Goal: Task Accomplishment & Management: Complete application form

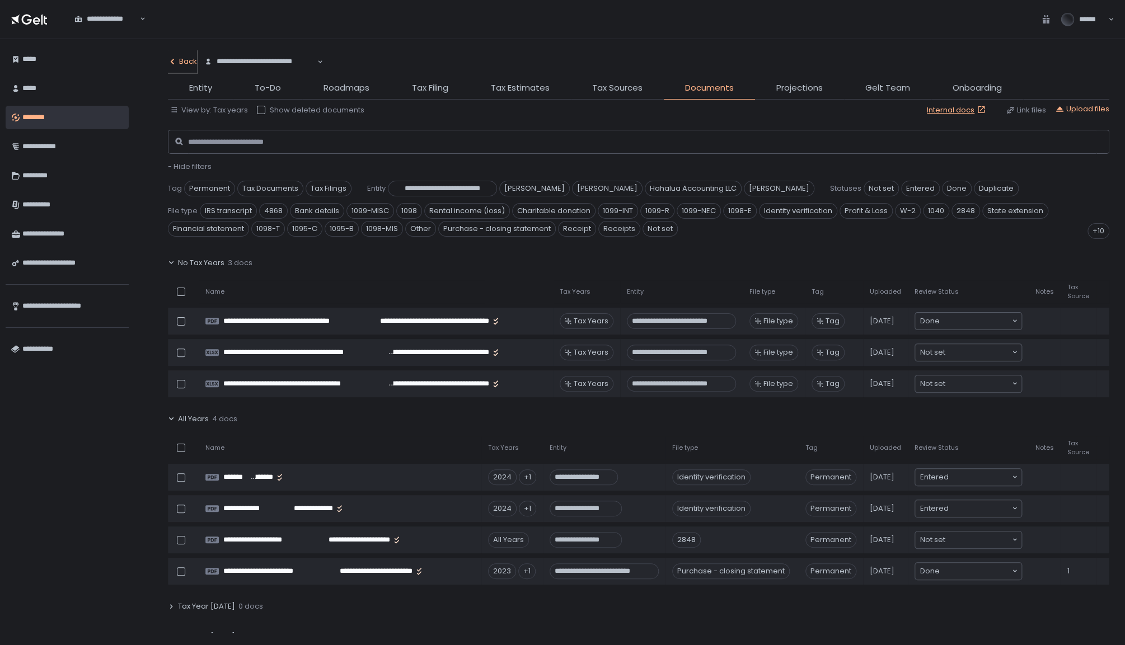
click at [187, 55] on button "Back" at bounding box center [182, 61] width 29 height 22
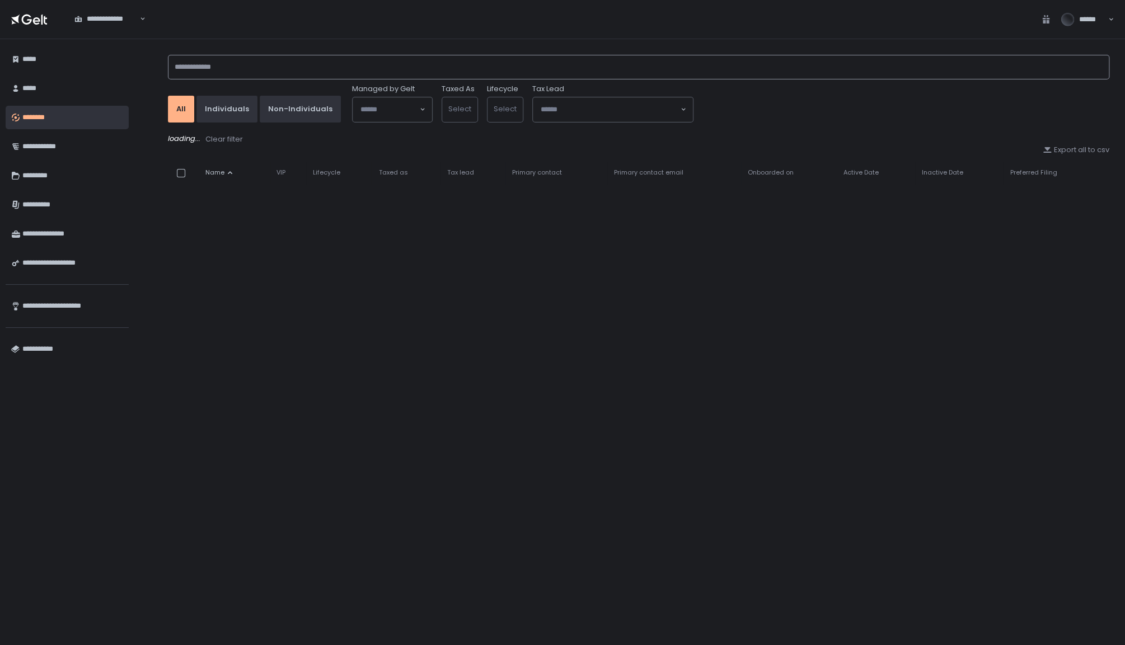
click at [220, 70] on input at bounding box center [638, 67] width 941 height 25
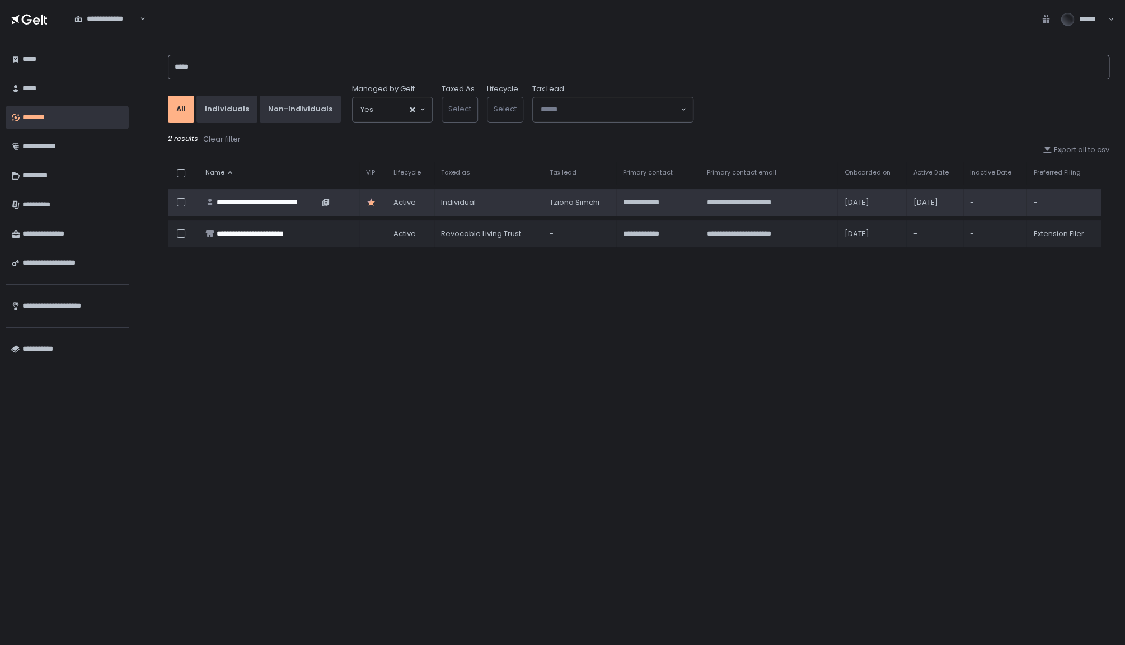
type input "*****"
click at [292, 200] on div "**********" at bounding box center [268, 203] width 102 height 10
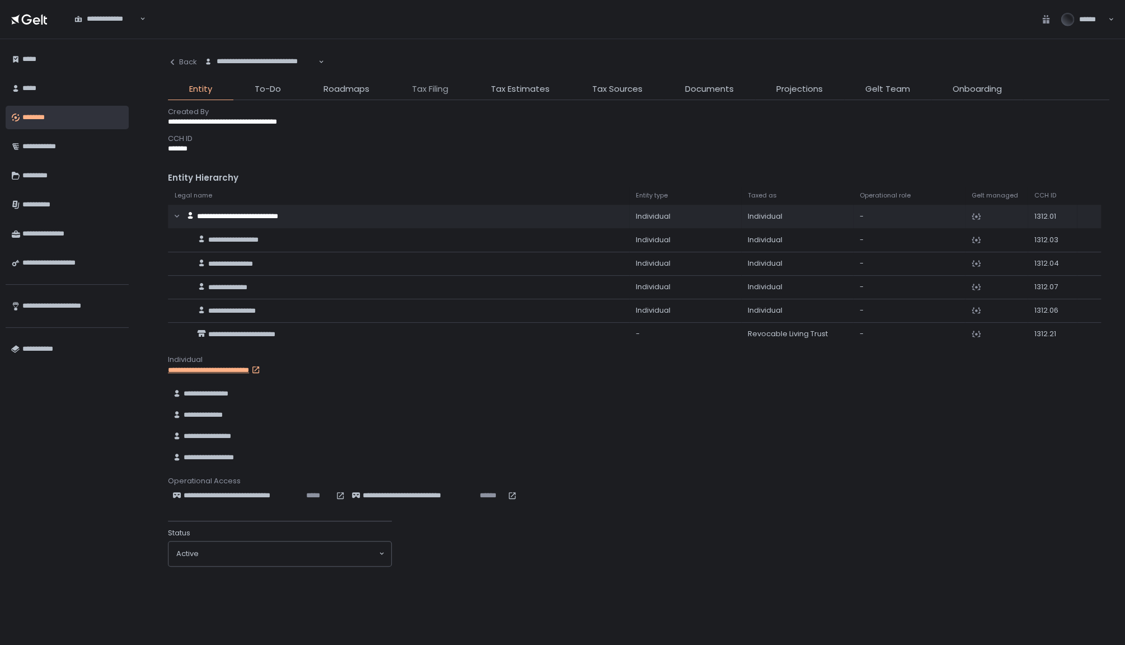
click at [433, 84] on span "Tax Filing" at bounding box center [430, 89] width 36 height 13
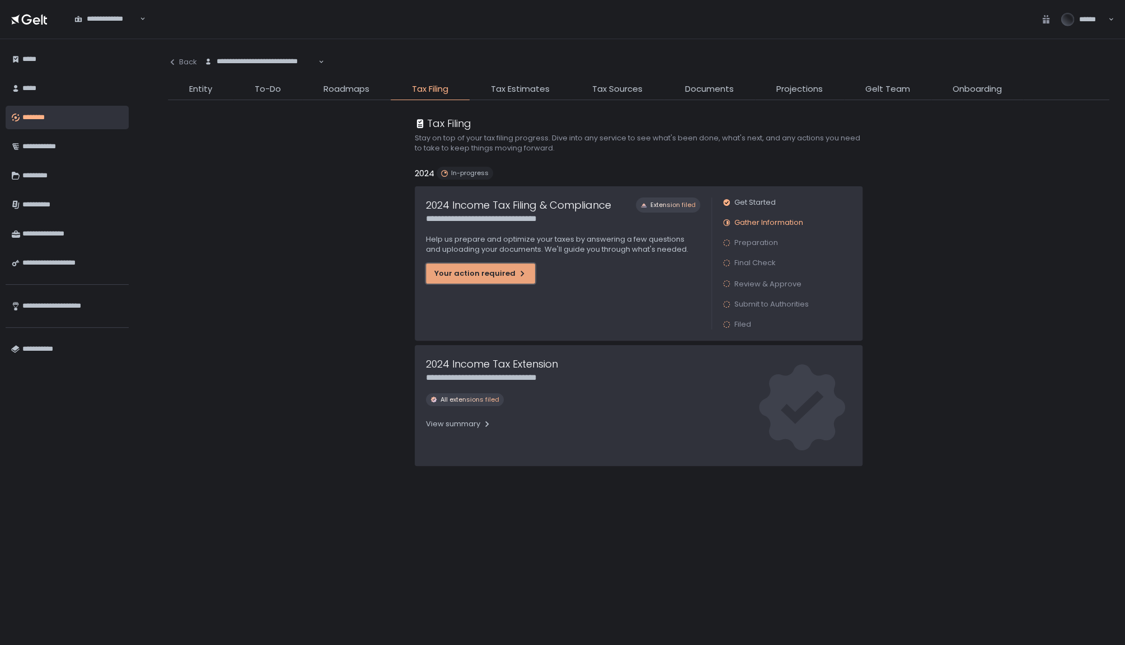
click at [471, 281] on button "Your action required" at bounding box center [480, 274] width 109 height 20
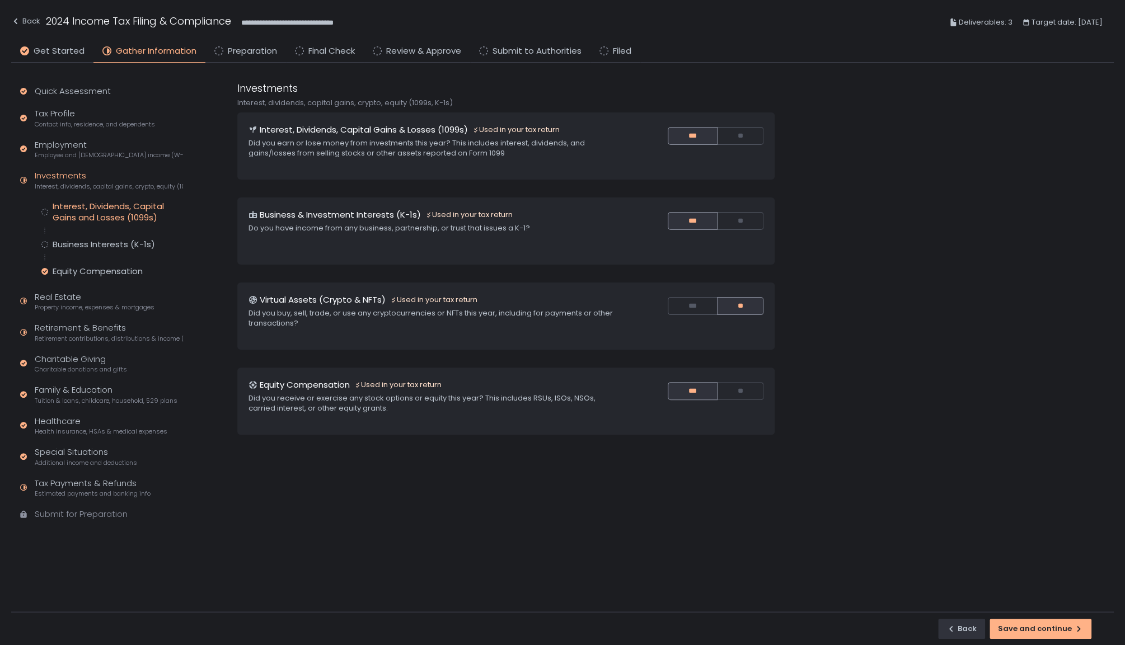
click at [87, 215] on div "Interest, Dividends, Capital Gains and Losses (1099s)" at bounding box center [118, 212] width 130 height 22
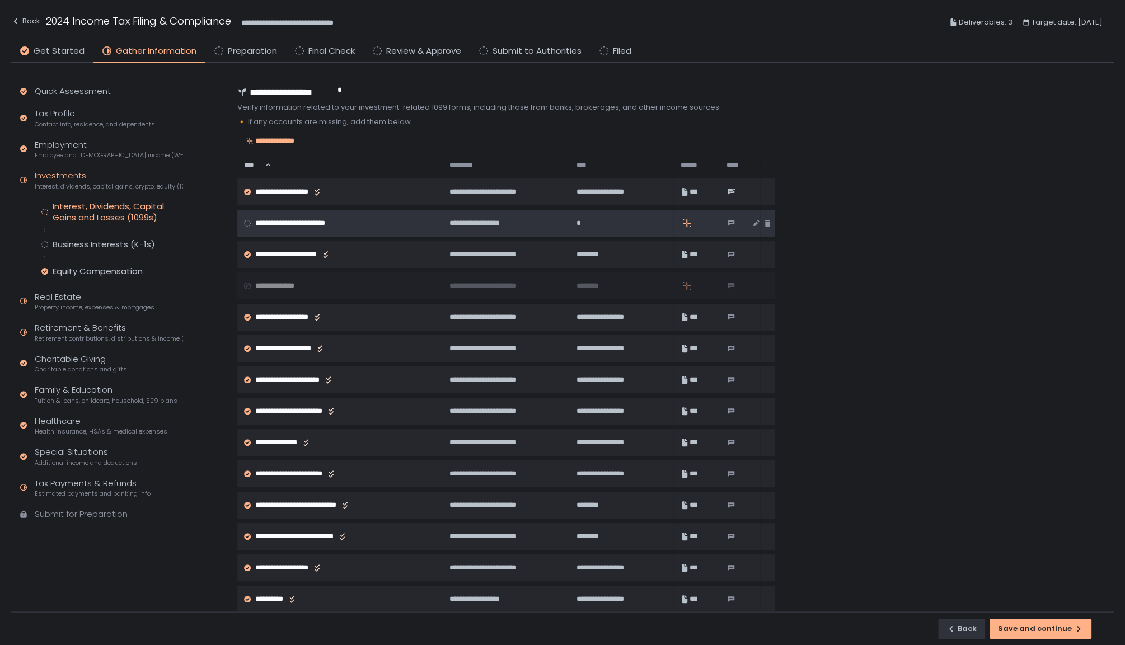
click at [527, 219] on div "**********" at bounding box center [505, 223] width 112 height 10
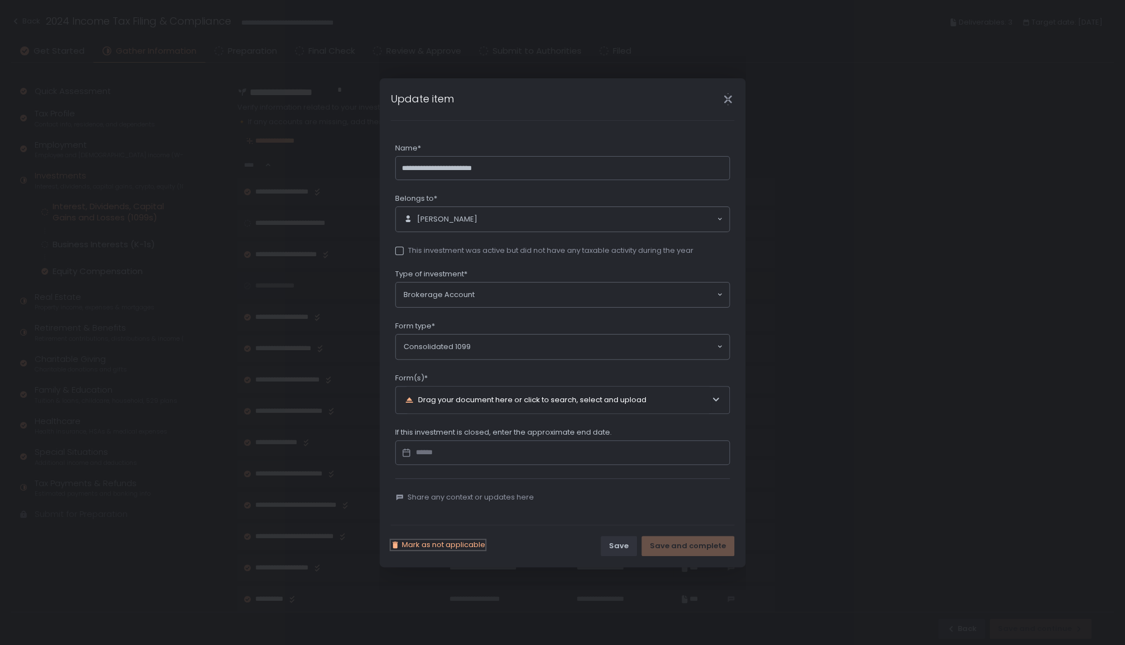
click at [452, 542] on span "Mark as not applicable" at bounding box center [443, 545] width 83 height 10
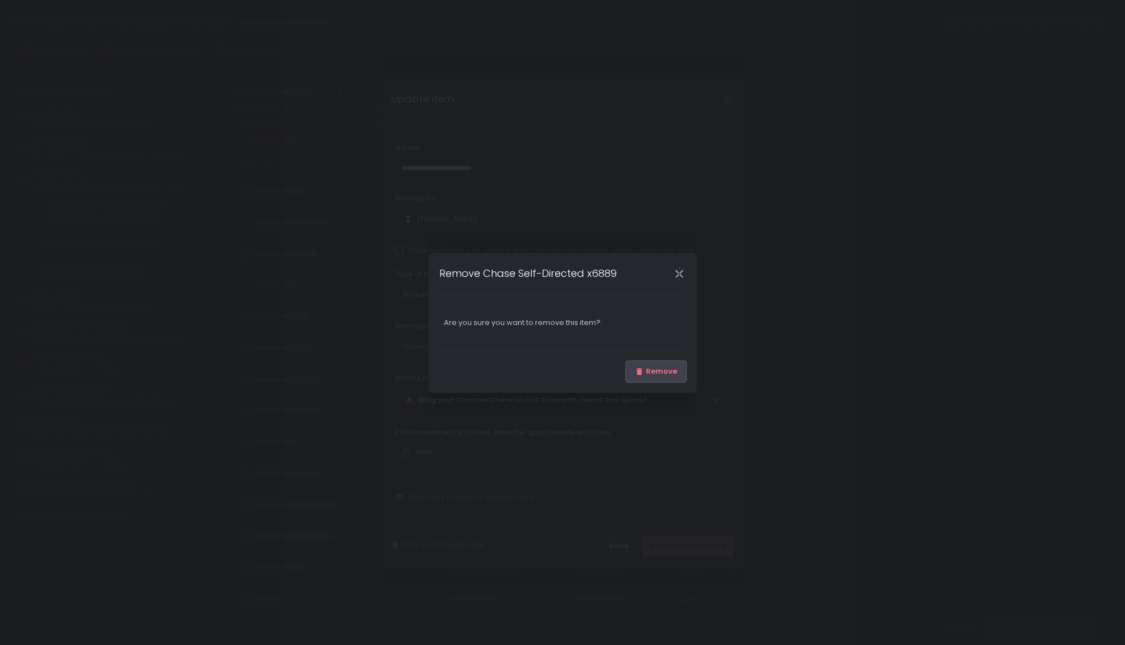
click at [662, 369] on div "Remove" at bounding box center [655, 371] width 43 height 10
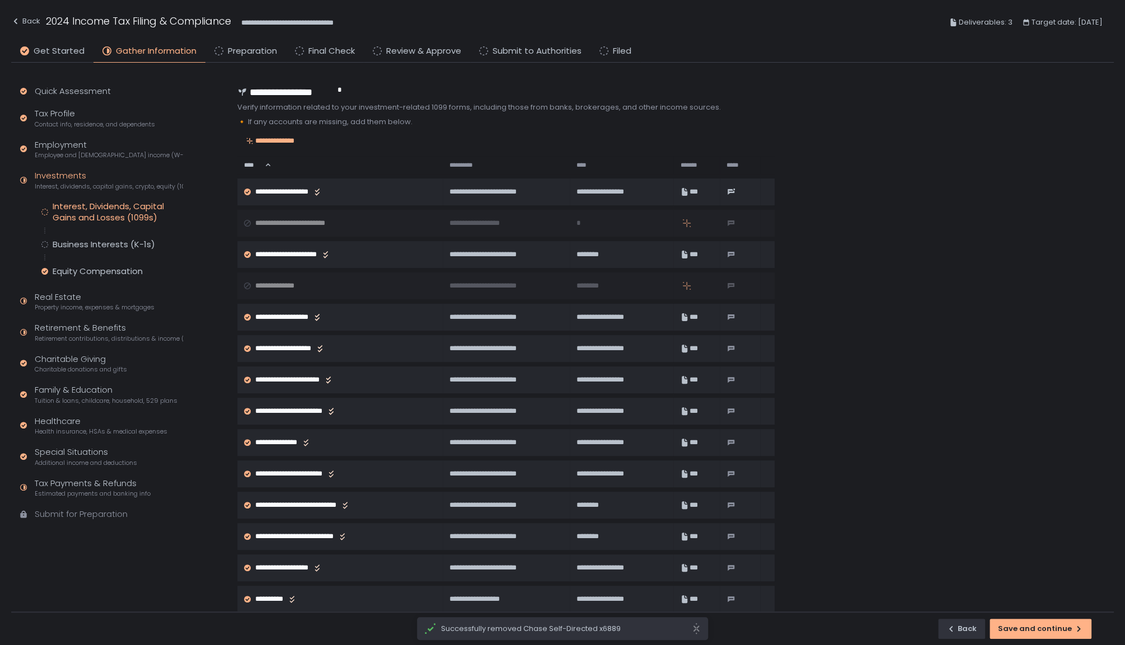
scroll to position [147, 0]
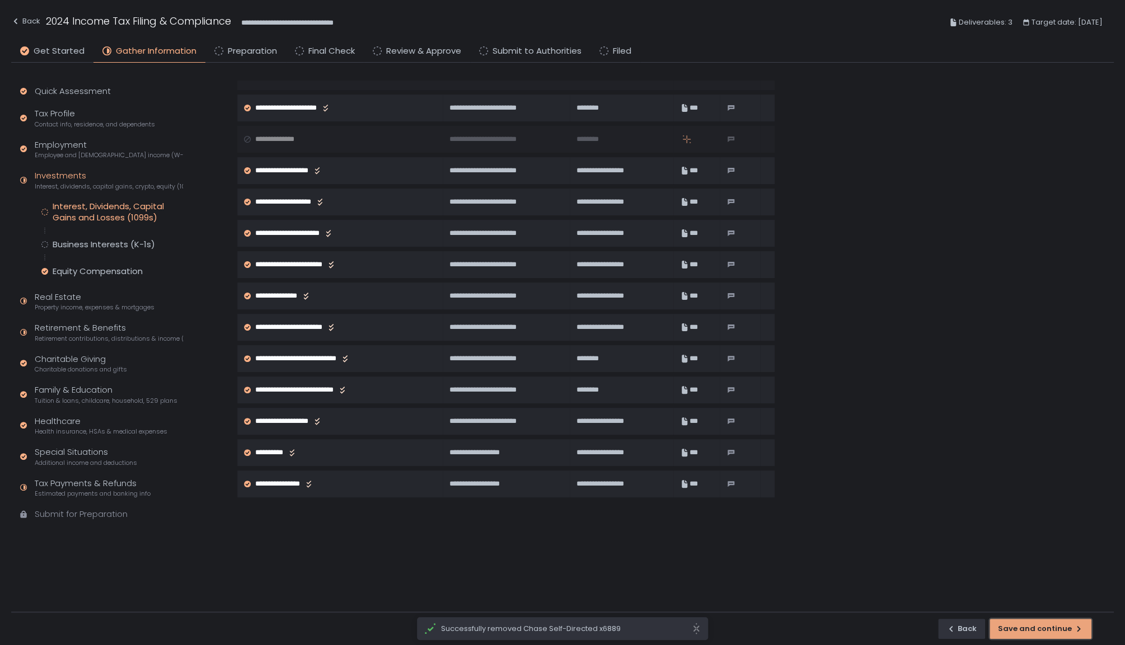
click at [1055, 627] on div "Save and continue" at bounding box center [1040, 629] width 85 height 10
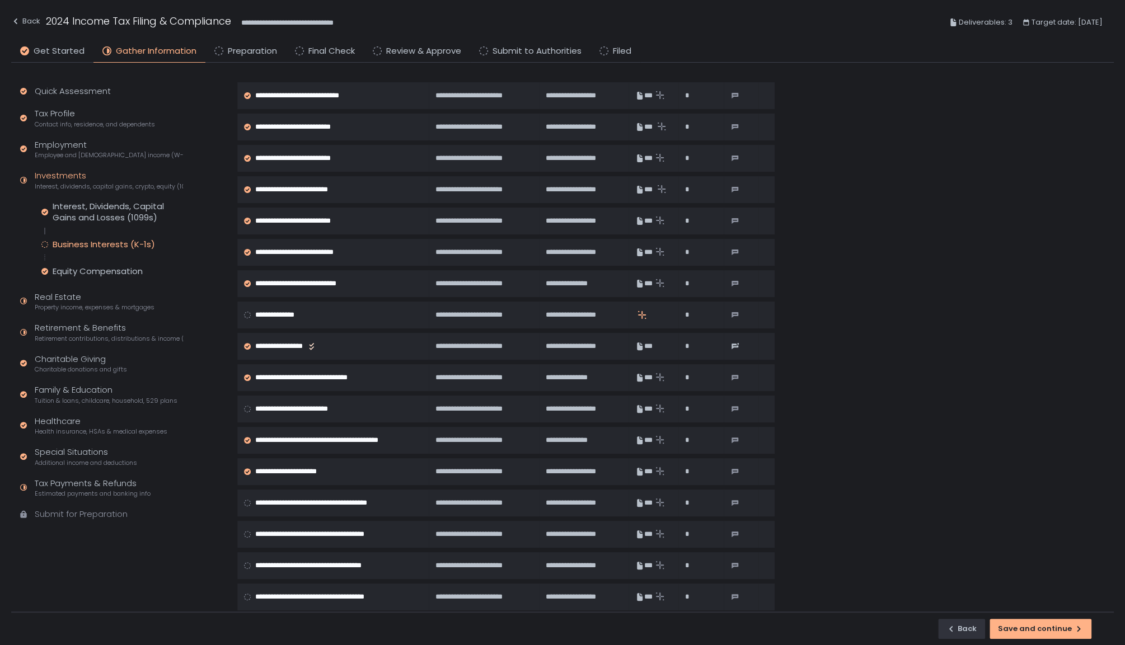
scroll to position [236, 0]
click at [98, 303] on span "Property income, expenses & mortgages" at bounding box center [95, 307] width 120 height 8
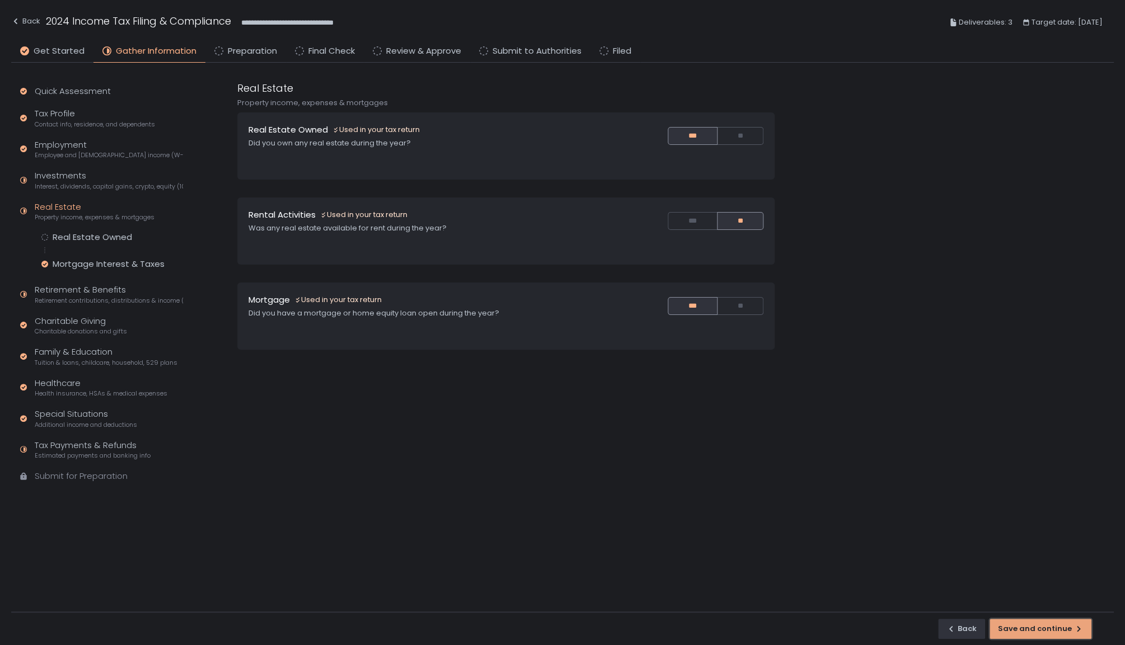
click at [1038, 635] on button "Save and continue" at bounding box center [1040, 629] width 102 height 20
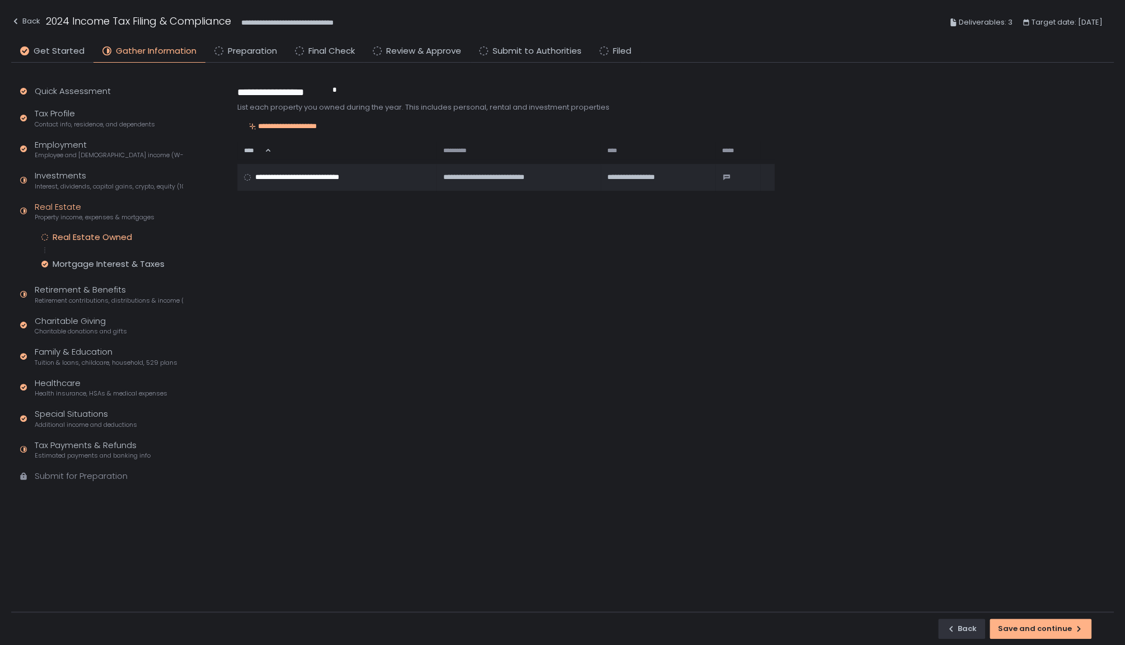
click at [110, 238] on div "Real Estate Owned" at bounding box center [92, 237] width 79 height 11
click at [109, 262] on div "Mortgage Interest & Taxes" at bounding box center [109, 263] width 112 height 11
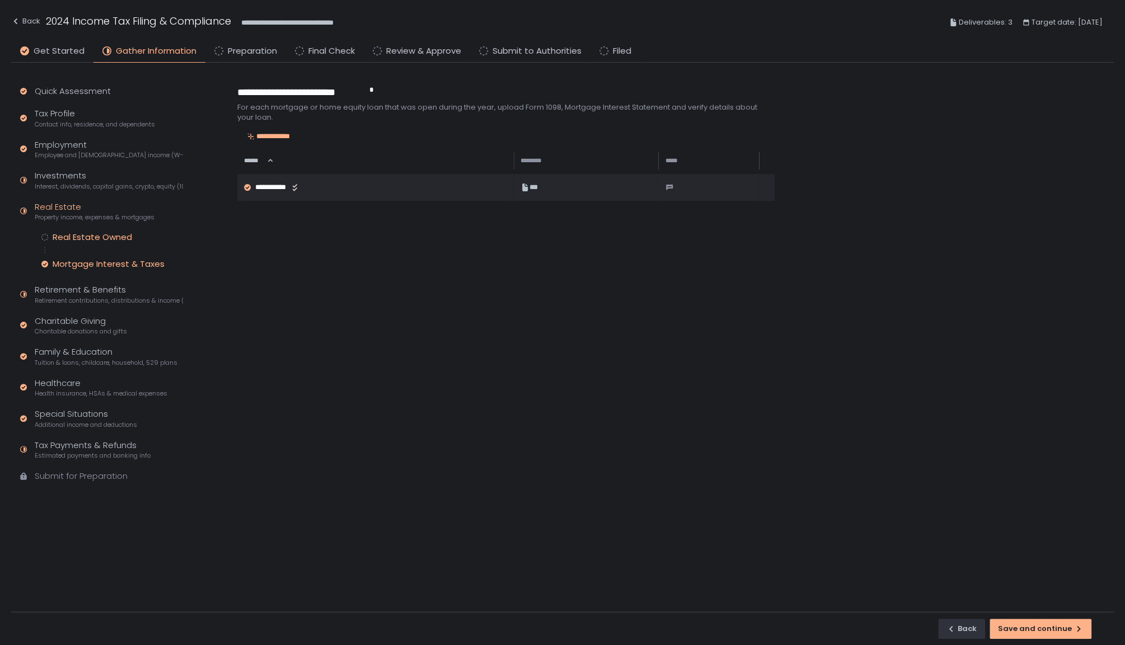
click at [113, 235] on div "Real Estate Owned" at bounding box center [92, 237] width 79 height 11
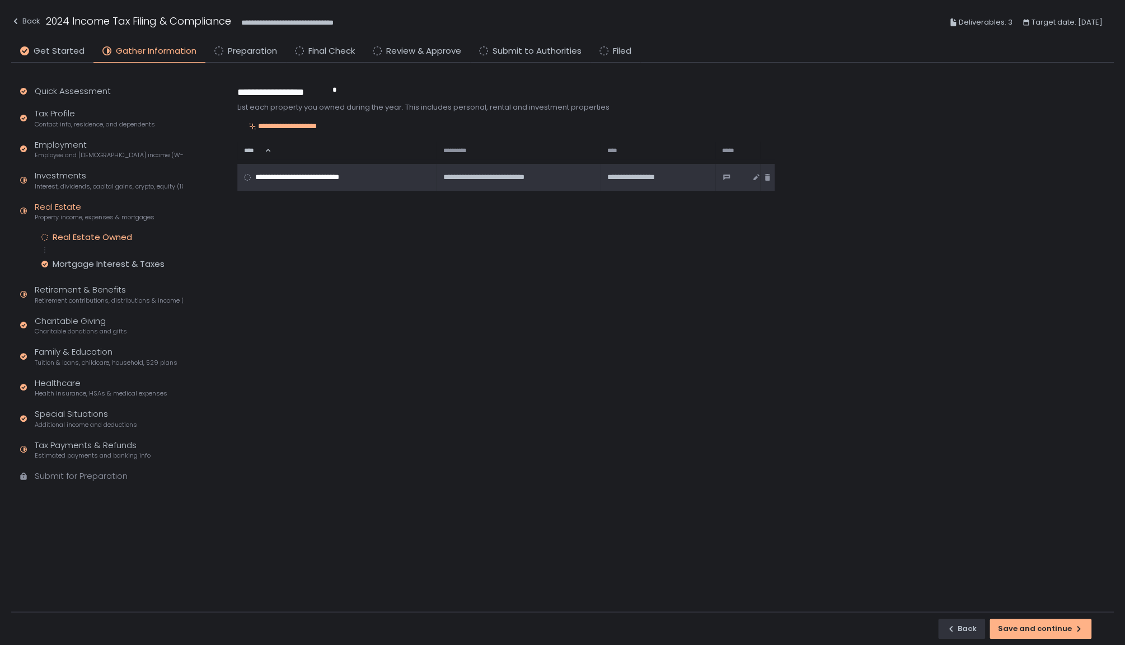
click at [384, 173] on div "**********" at bounding box center [335, 177] width 183 height 10
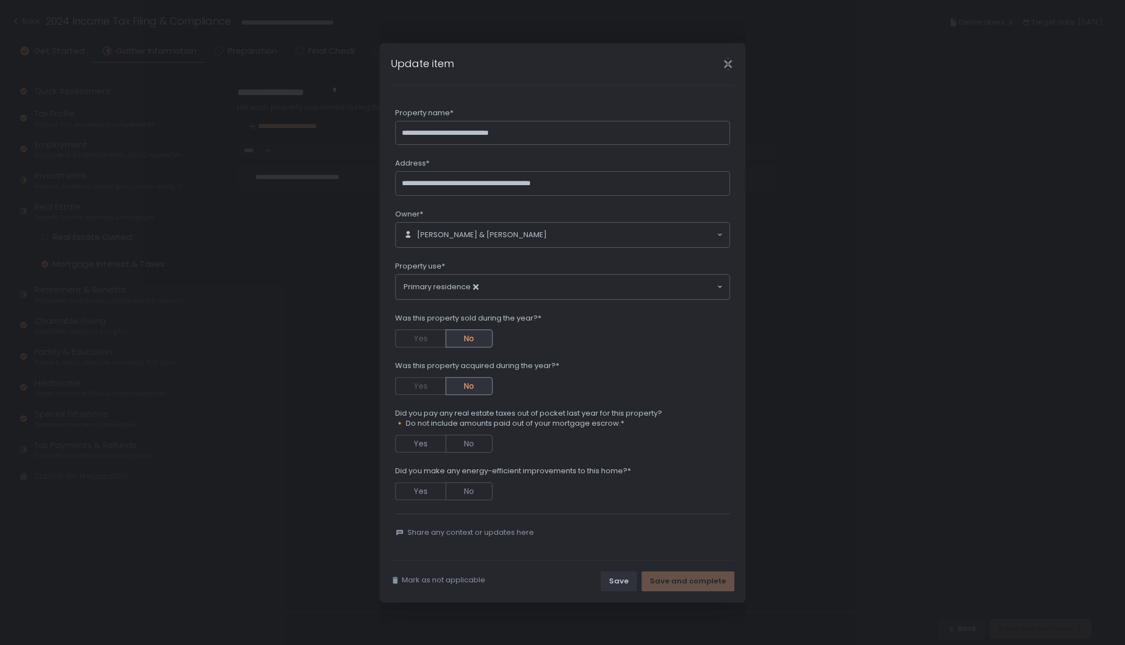
click at [723, 62] on icon "Close" at bounding box center [728, 64] width 12 height 12
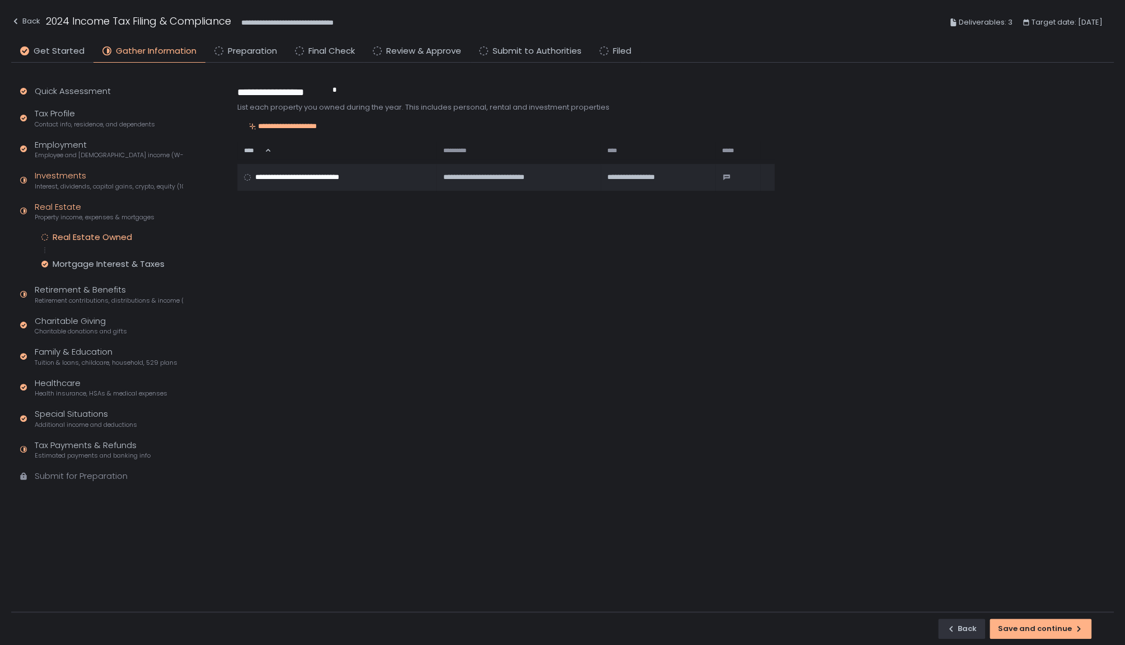
click at [76, 185] on span "Interest, dividends, capital gains, crypto, equity (1099s, K-1s)" at bounding box center [109, 186] width 148 height 8
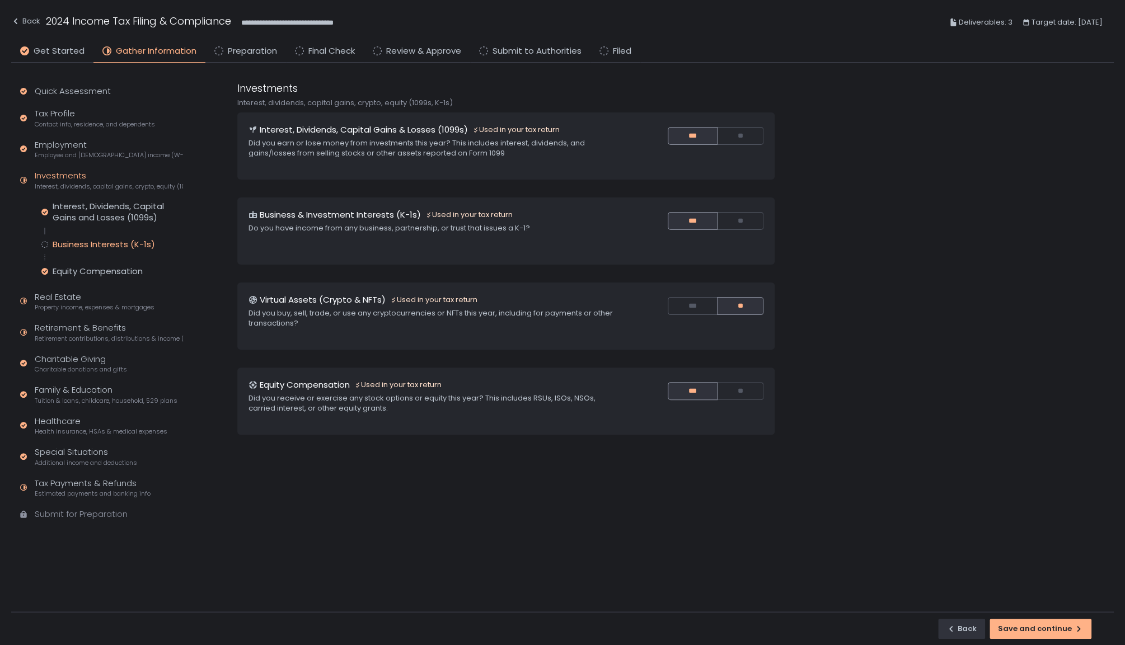
click at [100, 241] on div "Business Interests (K-1s)" at bounding box center [104, 244] width 102 height 11
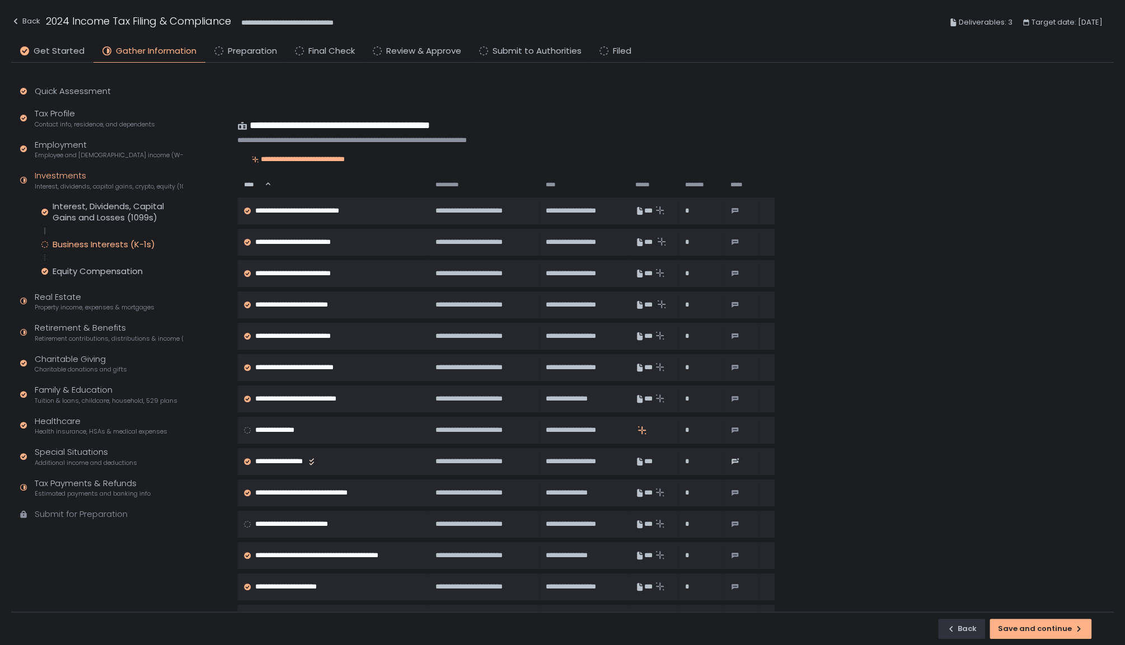
scroll to position [122, 0]
